Goal: Transaction & Acquisition: Purchase product/service

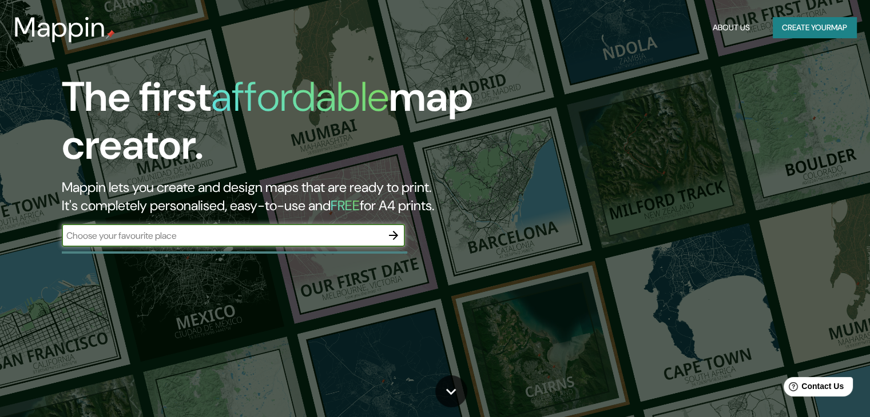
click at [395, 232] on icon "button" at bounding box center [394, 236] width 14 height 14
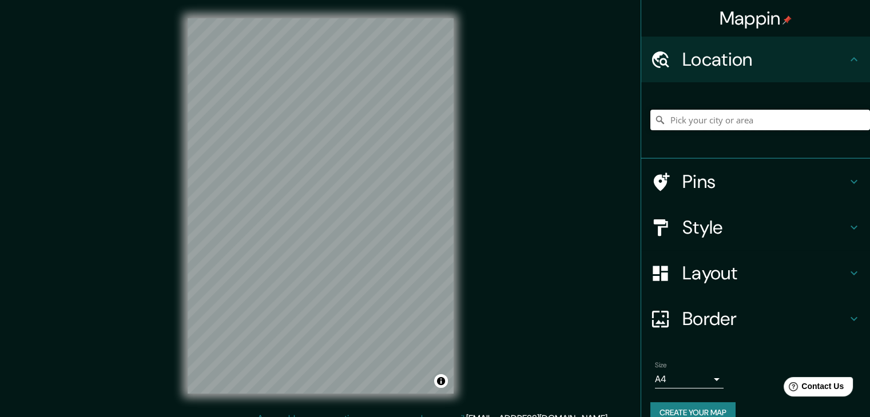
click at [706, 120] on input "Pick your city or area" at bounding box center [760, 120] width 220 height 21
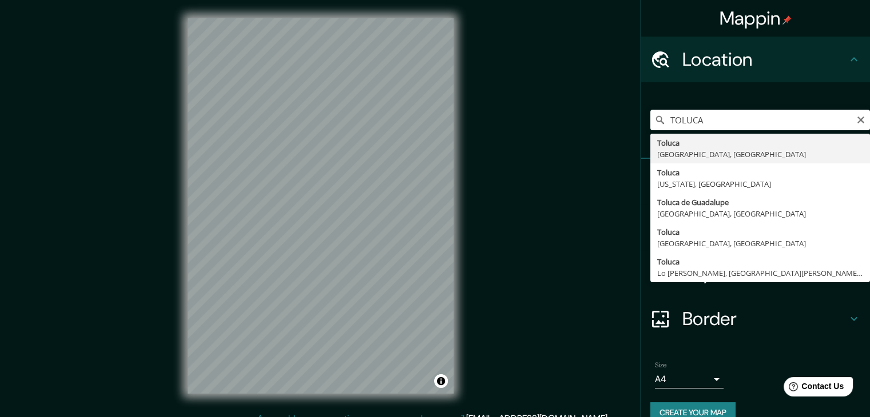
type input "Toluca, [GEOGRAPHIC_DATA], [GEOGRAPHIC_DATA]"
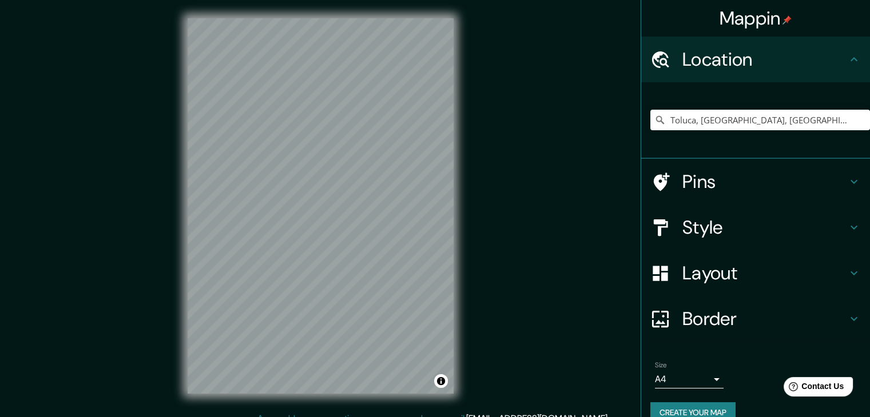
click at [850, 181] on icon at bounding box center [853, 182] width 7 height 4
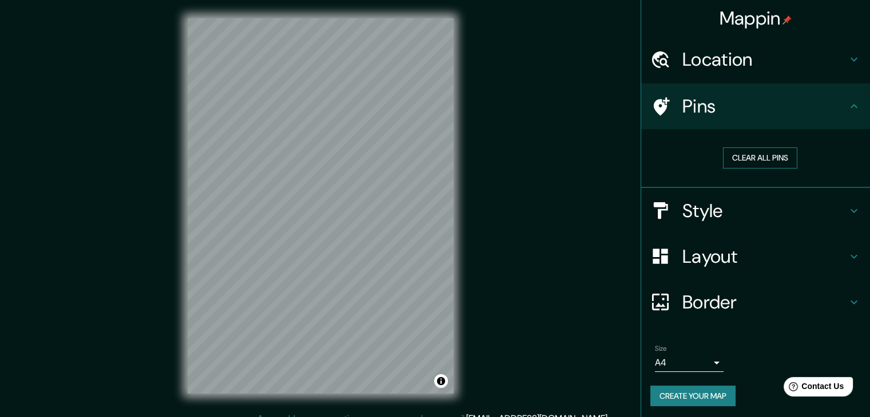
click at [766, 155] on button "Clear all pins" at bounding box center [760, 158] width 74 height 21
click at [764, 156] on button "Clear all pins" at bounding box center [760, 158] width 74 height 21
click at [850, 106] on icon at bounding box center [853, 106] width 7 height 4
click at [847, 204] on icon at bounding box center [854, 211] width 14 height 14
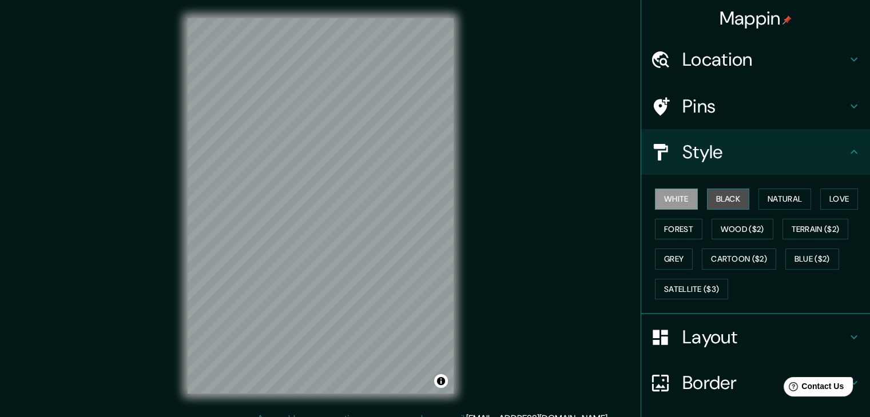
click at [720, 194] on button "Black" at bounding box center [728, 199] width 43 height 21
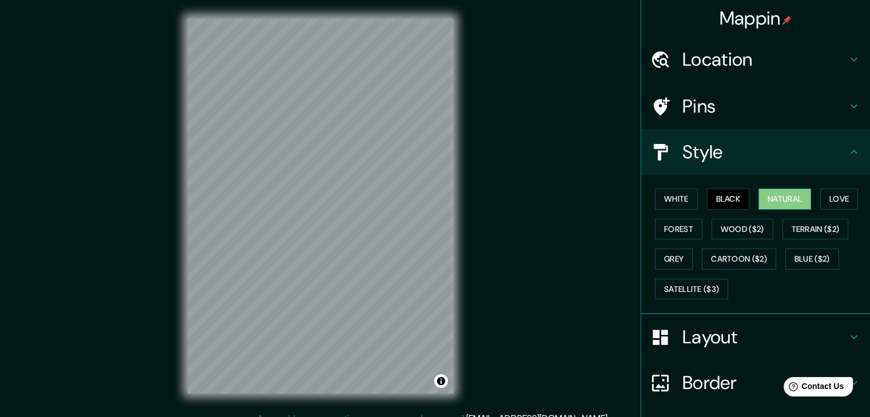
click at [785, 200] on button "Natural" at bounding box center [784, 199] width 53 height 21
click at [838, 192] on button "Love" at bounding box center [839, 199] width 38 height 21
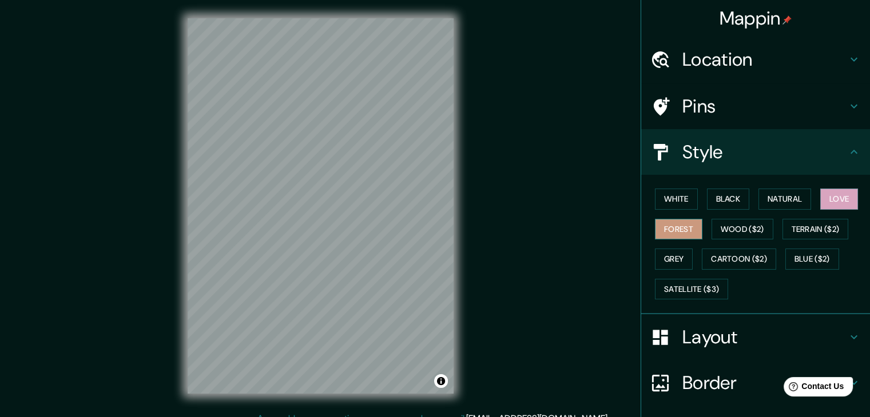
click at [671, 224] on button "Forest" at bounding box center [678, 229] width 47 height 21
click at [830, 201] on button "Love" at bounding box center [839, 199] width 38 height 21
click at [730, 233] on button "Wood ($2)" at bounding box center [742, 229] width 62 height 21
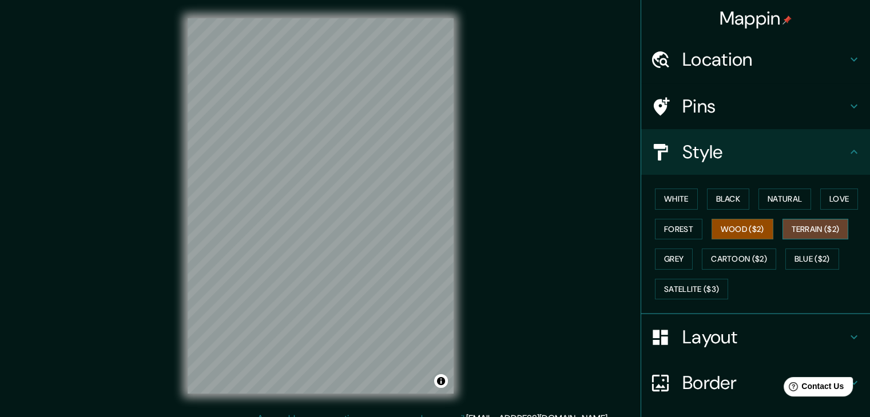
click at [801, 228] on button "Terrain ($2)" at bounding box center [815, 229] width 66 height 21
click at [669, 256] on button "Grey" at bounding box center [674, 259] width 38 height 21
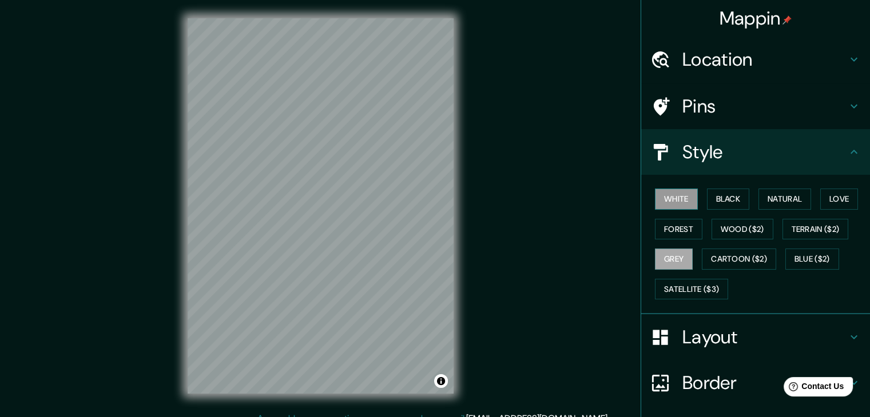
click at [663, 194] on button "White" at bounding box center [676, 199] width 43 height 21
click at [655, 255] on button "Grey" at bounding box center [674, 259] width 38 height 21
click at [675, 228] on button "Forest" at bounding box center [678, 229] width 47 height 21
click at [663, 190] on button "White" at bounding box center [676, 199] width 43 height 21
click at [726, 197] on button "Black" at bounding box center [728, 199] width 43 height 21
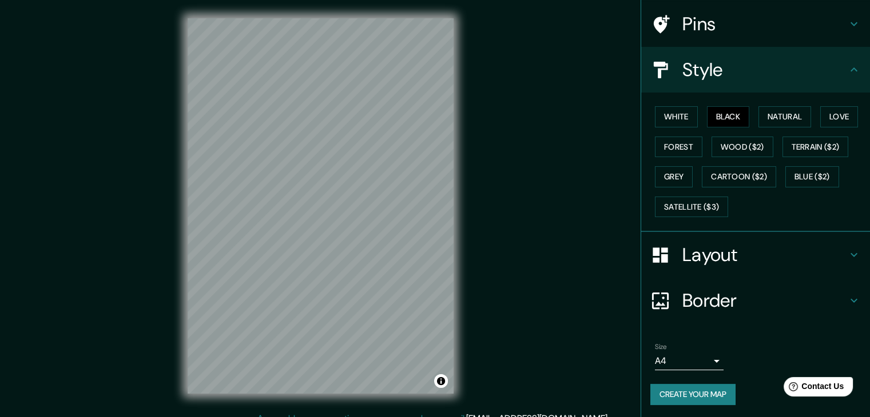
click at [764, 248] on h4 "Layout" at bounding box center [764, 255] width 165 height 23
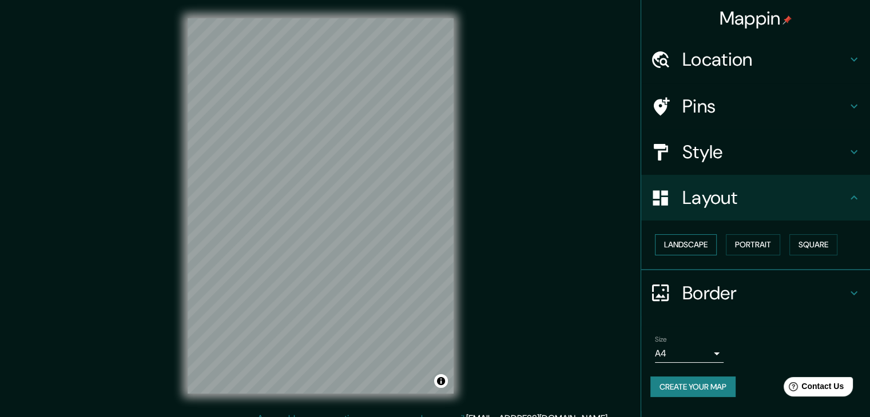
click at [684, 238] on button "Landscape" at bounding box center [686, 244] width 62 height 21
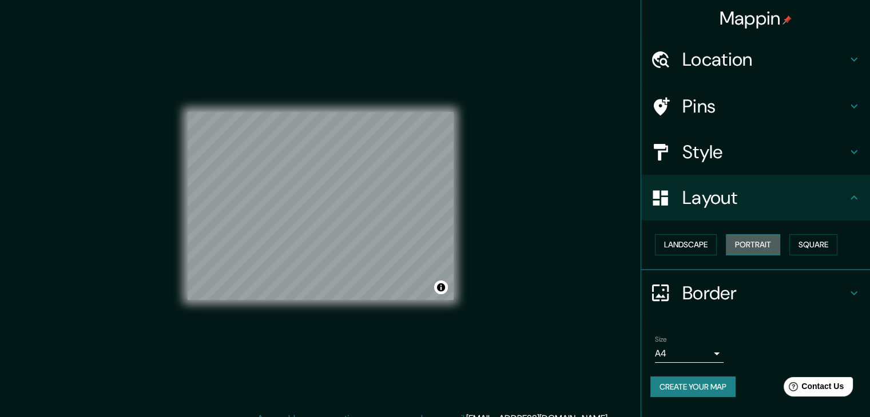
click at [756, 243] on button "Portrait" at bounding box center [753, 244] width 54 height 21
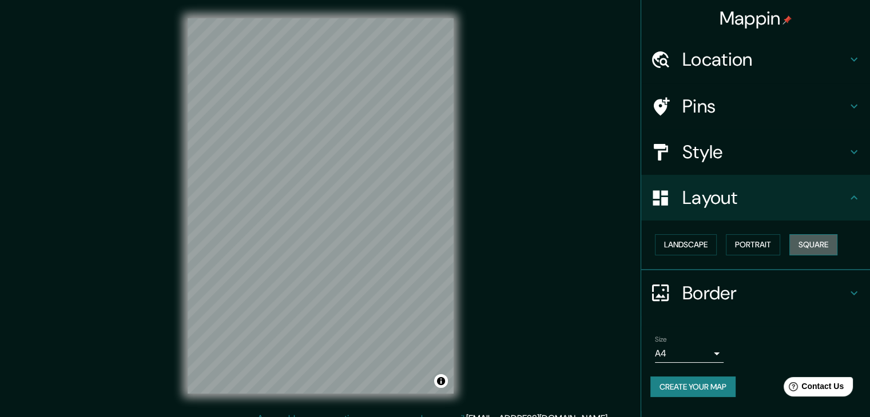
click at [820, 249] on button "Square" at bounding box center [813, 244] width 48 height 21
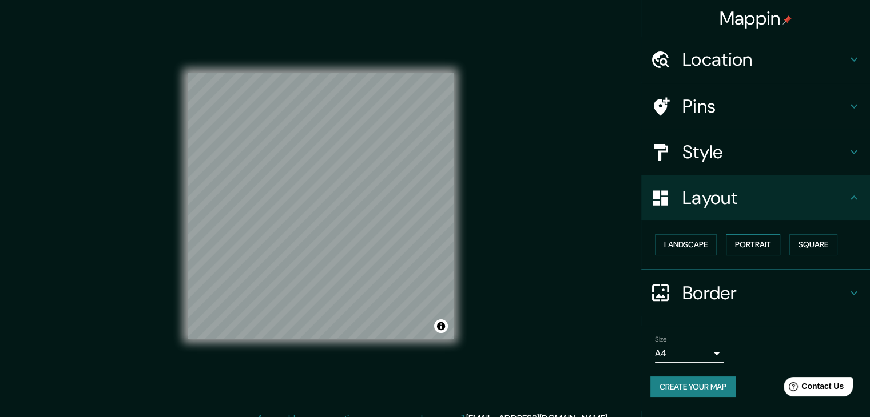
click at [760, 242] on button "Portrait" at bounding box center [753, 244] width 54 height 21
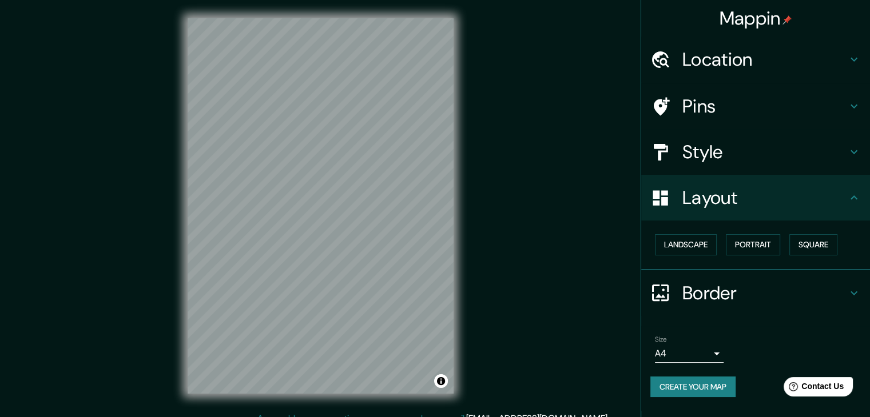
scroll to position [13, 0]
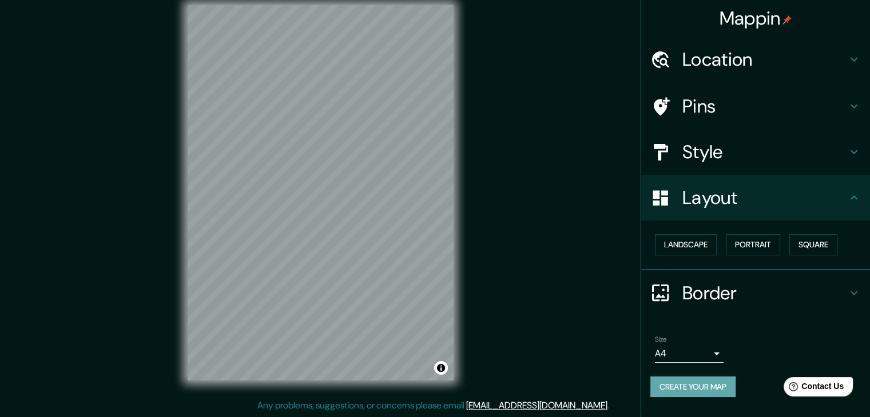
click at [704, 387] on button "Create your map" at bounding box center [692, 387] width 85 height 21
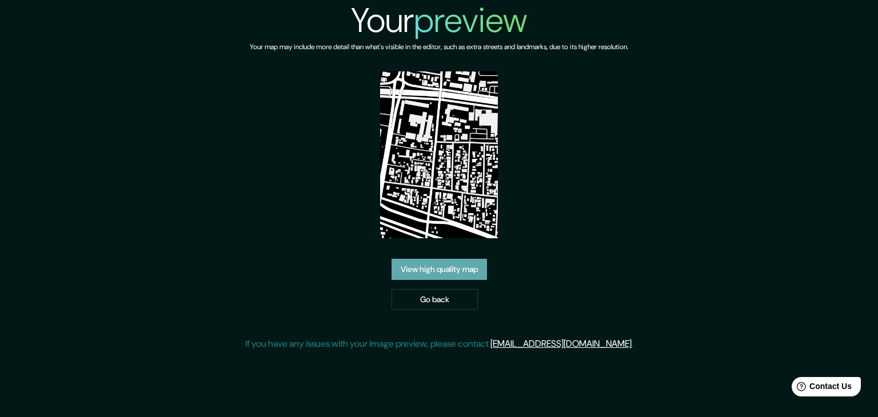
click at [446, 268] on link "View high quality map" at bounding box center [439, 269] width 95 height 21
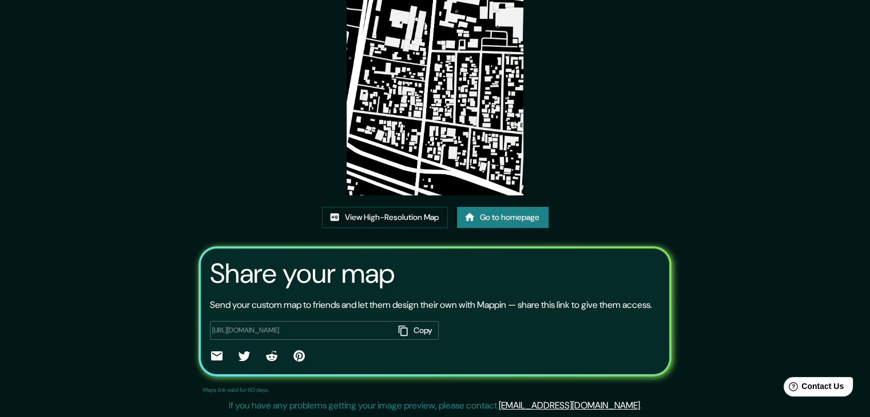
scroll to position [119, 0]
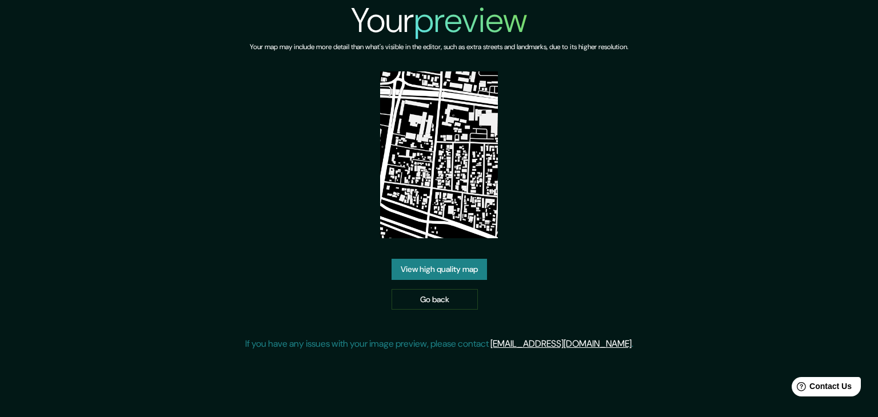
click at [854, 46] on div "Your preview Your map may include more detail than what's visible in the editor…" at bounding box center [439, 180] width 878 height 360
click at [450, 273] on link "View high quality map" at bounding box center [439, 269] width 95 height 21
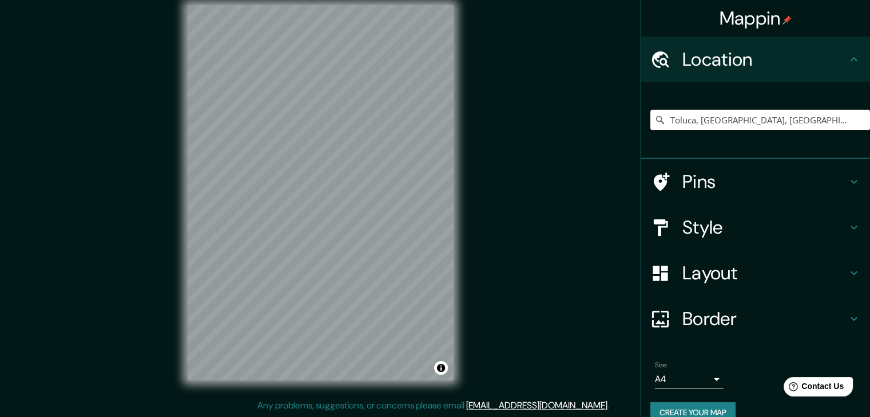
click at [835, 116] on input "Toluca, Estado de México, México" at bounding box center [760, 120] width 220 height 21
click at [798, 119] on input "Toluca, Estado de México, México" at bounding box center [760, 120] width 220 height 21
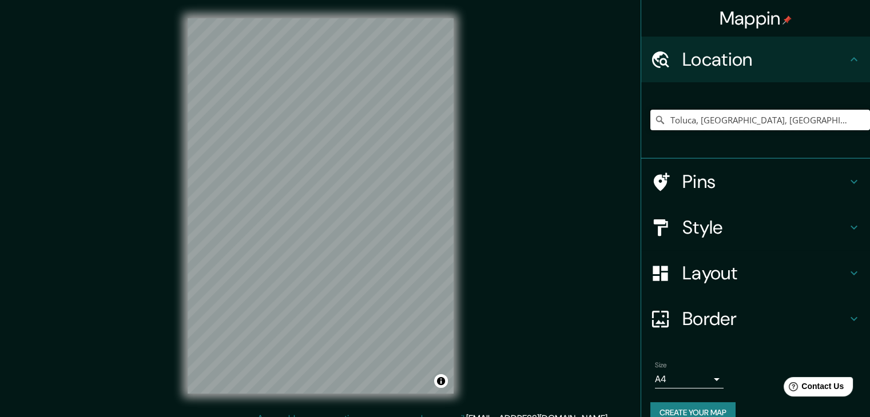
drag, startPoint x: 772, startPoint y: 124, endPoint x: 597, endPoint y: 118, distance: 175.7
click at [597, 118] on div "Mappin Location Toluca, Estado de México, México Pins Style Layout Border Choos…" at bounding box center [435, 215] width 870 height 431
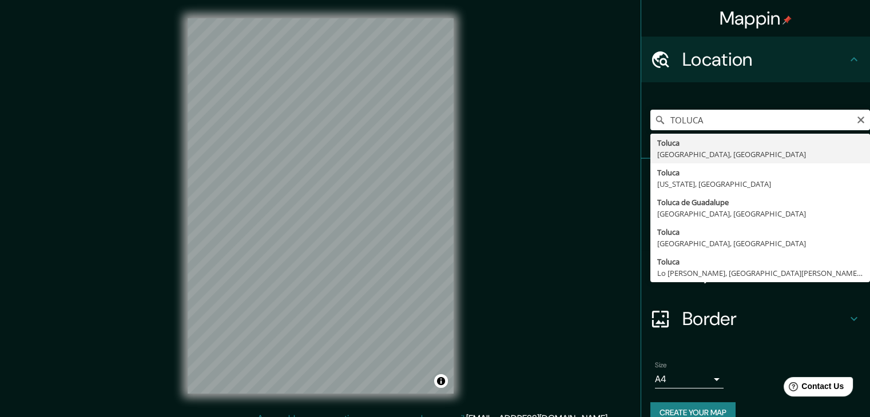
type input "Toluca, Estado de México, México"
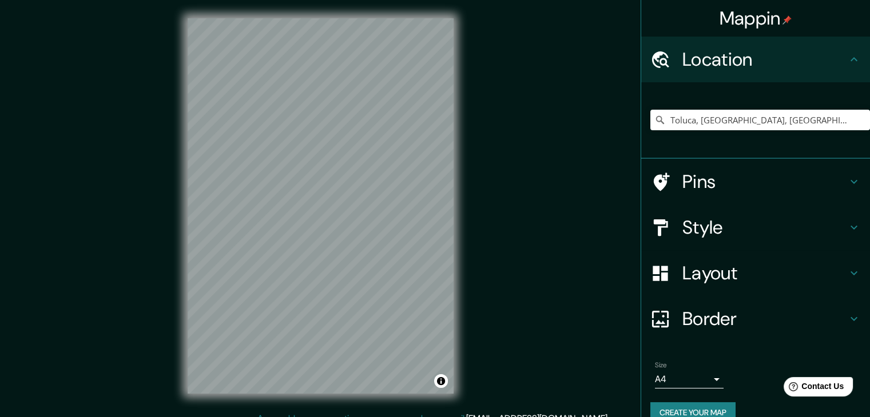
click at [714, 180] on h4 "Pins" at bounding box center [764, 181] width 165 height 23
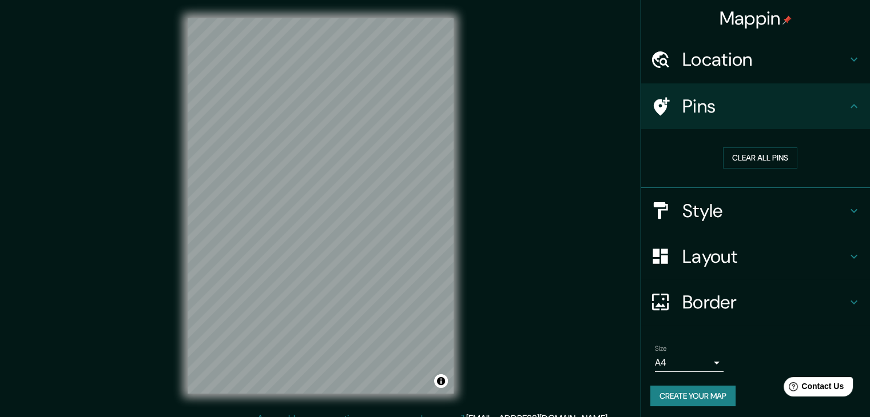
click at [720, 209] on h4 "Style" at bounding box center [764, 211] width 165 height 23
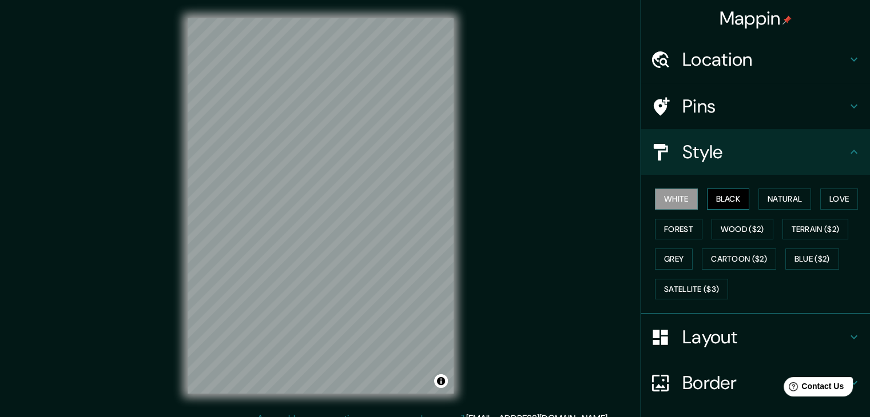
click at [718, 202] on button "Black" at bounding box center [728, 199] width 43 height 21
click at [329, 417] on html "Mappin Location Toluca, Estado de México, México Pins Style White Black Natural…" at bounding box center [435, 208] width 870 height 417
click at [333, 0] on html "Mappin Location Toluca, Estado de México, México Pins Style White Black Natural…" at bounding box center [435, 208] width 870 height 417
click at [426, 417] on html "Mappin Location Toluca, Estado de México, México Pins Style White Black Natural…" at bounding box center [435, 208] width 870 height 417
click at [234, 417] on html "Mappin Location Toluca, Estado de México, México Pins Style White Black Natural…" at bounding box center [435, 208] width 870 height 417
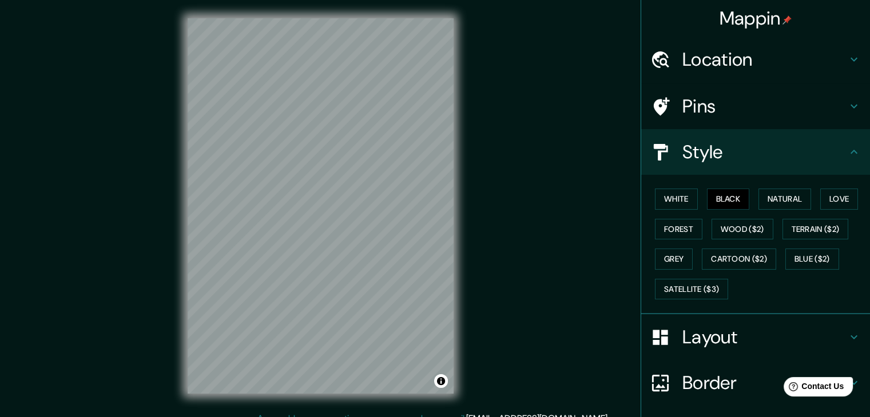
click at [375, 0] on html "Mappin Location Toluca, Estado de México, México Pins Style White Black Natural…" at bounding box center [435, 208] width 870 height 417
click at [399, 0] on html "Mappin Location Toluca, Estado de México, México Pins Style White Black Natural…" at bounding box center [435, 208] width 870 height 417
click at [126, 222] on div "Mappin Location Toluca, Estado de México, México Pins Style White Black Natural…" at bounding box center [435, 215] width 870 height 431
click at [175, 186] on div "© Mapbox © OpenStreetMap Improve this map" at bounding box center [320, 206] width 302 height 412
click at [300, 0] on html "Mappin Location Toluca, Estado de México, México Pins Style White Black Natural…" at bounding box center [435, 208] width 870 height 417
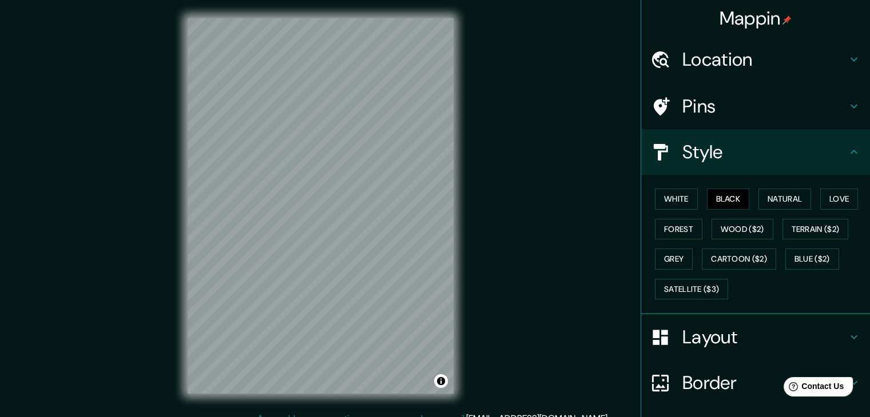
click at [465, 144] on div "© Mapbox © OpenStreetMap Improve this map" at bounding box center [320, 206] width 302 height 412
click at [368, 417] on html "Mappin Location Toluca, Estado de México, México Pins Style White Black Natural…" at bounding box center [435, 208] width 870 height 417
click at [455, 142] on div "© Mapbox © OpenStreetMap Improve this map" at bounding box center [320, 206] width 302 height 412
click at [161, 95] on div "Mappin Location Toluca, Estado de México, México Pins Style White Black Natural…" at bounding box center [435, 215] width 870 height 431
click at [126, 188] on div "Mappin Location Toluca, Estado de México, México Pins Style White Black Natural…" at bounding box center [435, 215] width 870 height 431
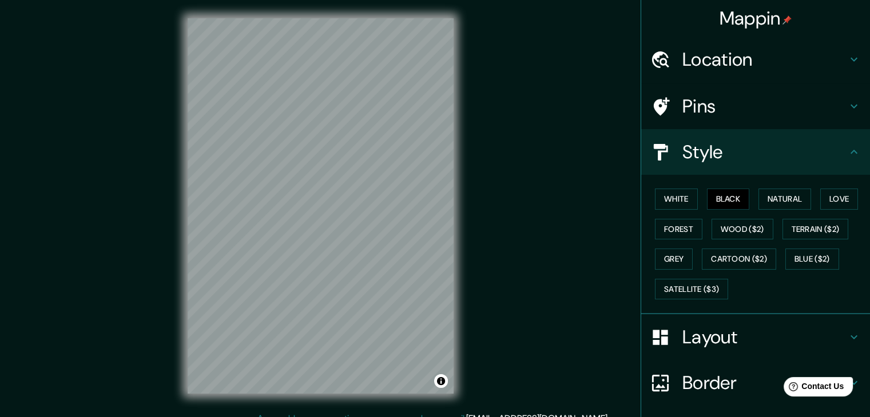
click at [365, 402] on div "© Mapbox © OpenStreetMap Improve this map" at bounding box center [320, 206] width 302 height 412
click at [178, 0] on html "Mappin Location Toluca, Estado de México, México Pins Style White Black Natural…" at bounding box center [435, 208] width 870 height 417
